Goal: Communication & Community: Participate in discussion

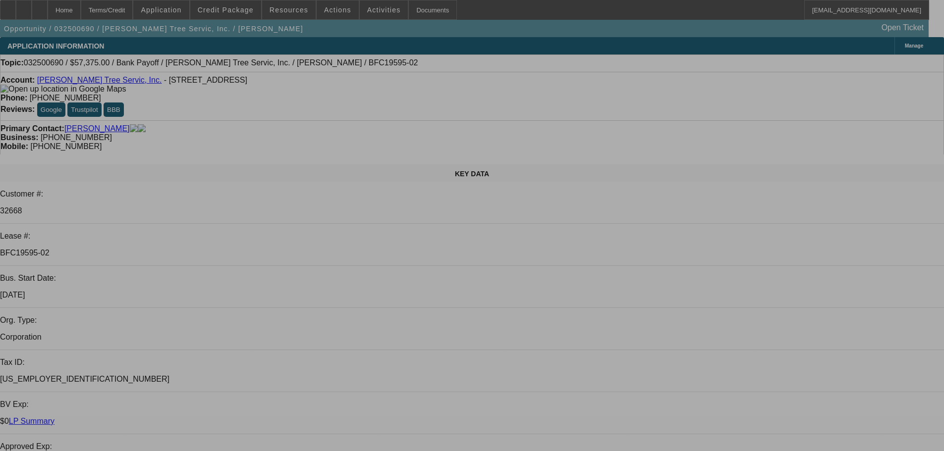
select select "0.1"
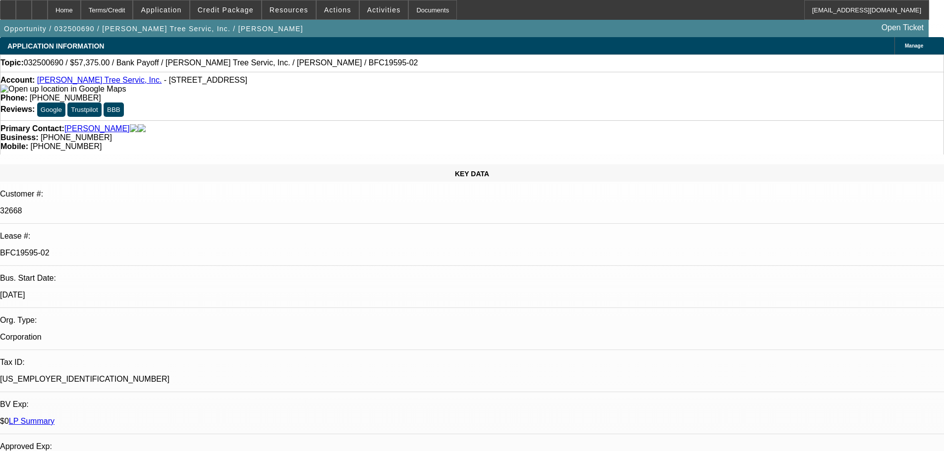
select select "0"
select select "3"
select select "0"
select select "6"
select select "0.1"
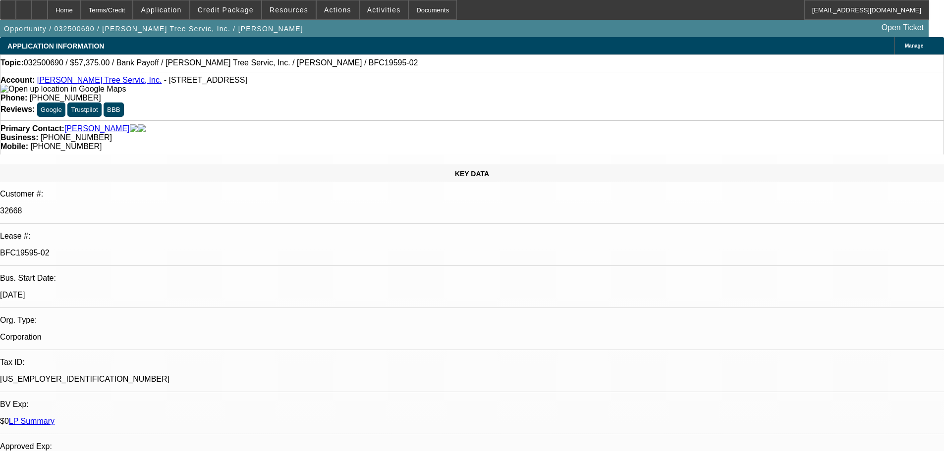
select select "0"
select select "3"
select select "0"
select select "6"
select select "0.1"
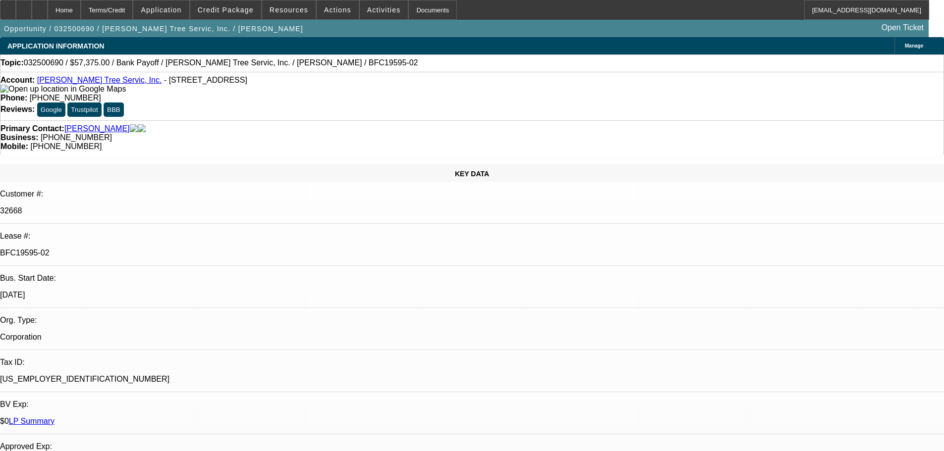
select select "0"
select select "3"
select select "0"
select select "6"
select select "0.1"
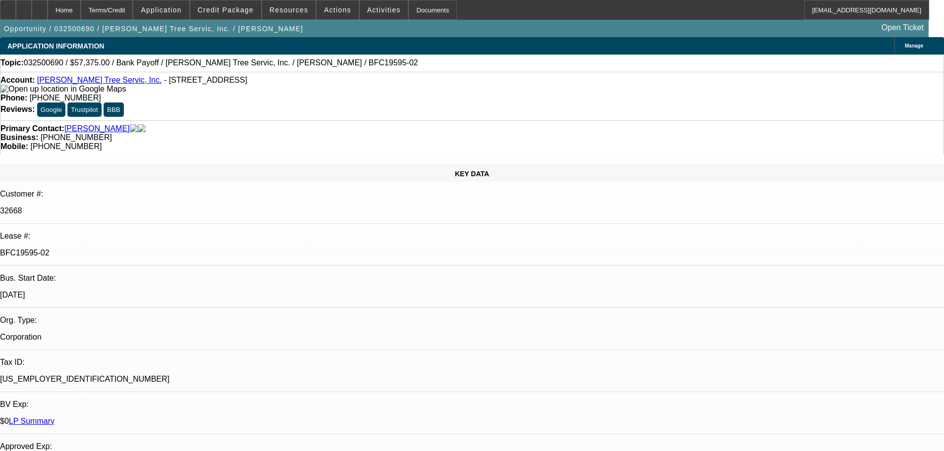
select select "0"
select select "3"
select select "0"
select select "6"
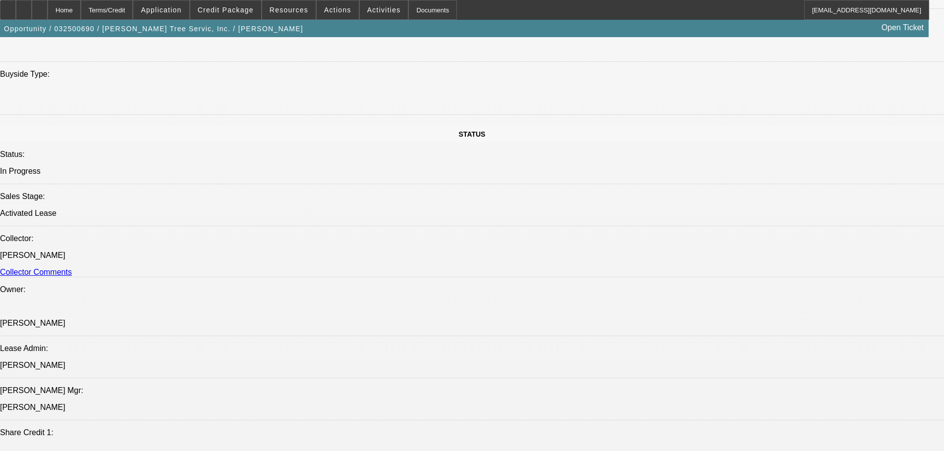
scroll to position [1040, 0]
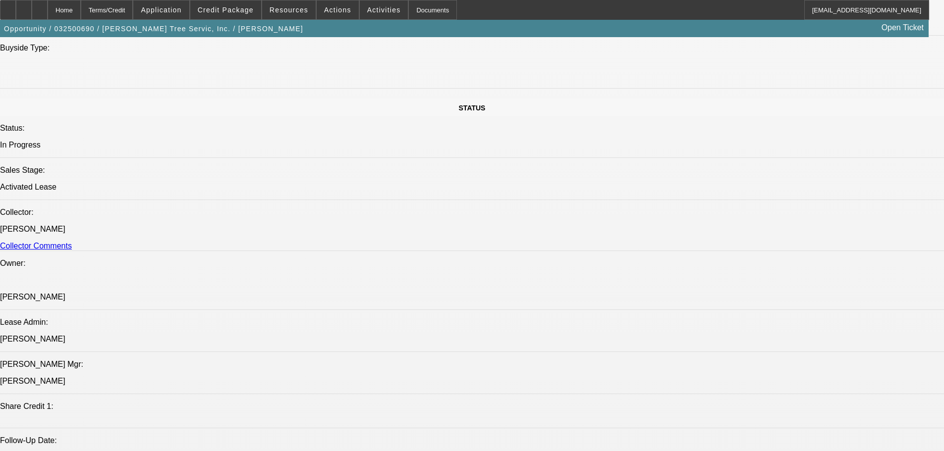
scroll to position [1239, 0]
